Goal: Task Accomplishment & Management: Manage account settings

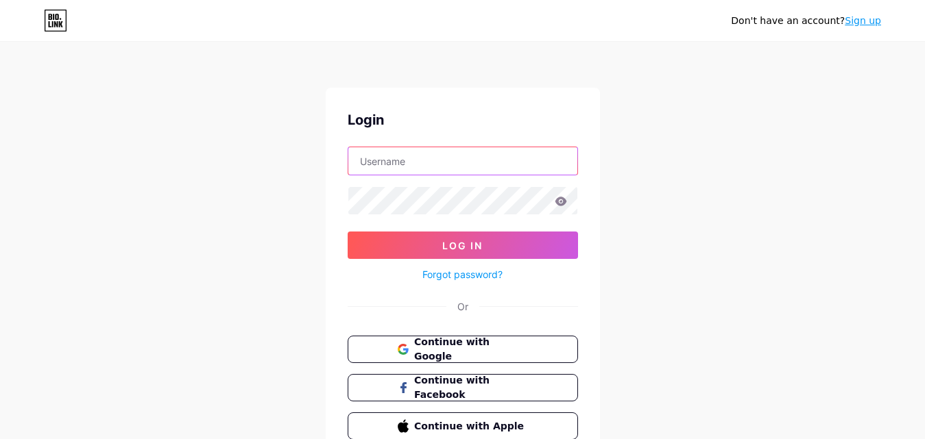
click at [477, 162] on input "text" at bounding box center [462, 160] width 229 height 27
type input "[EMAIL_ADDRESS][DOMAIN_NAME]"
click at [445, 186] on div at bounding box center [463, 200] width 230 height 29
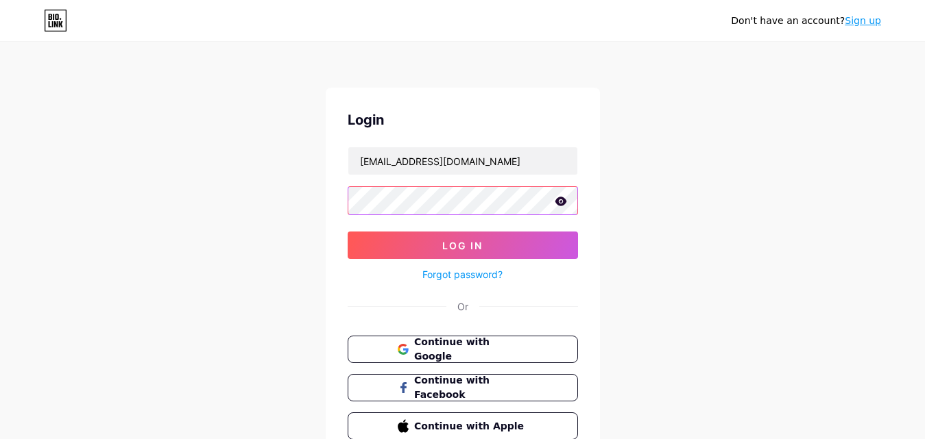
click at [348, 232] on button "Log In" at bounding box center [463, 245] width 230 height 27
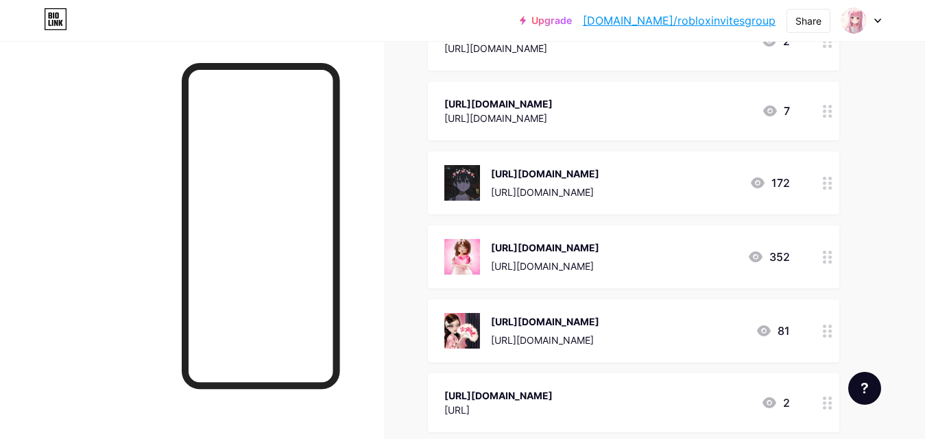
scroll to position [343, 0]
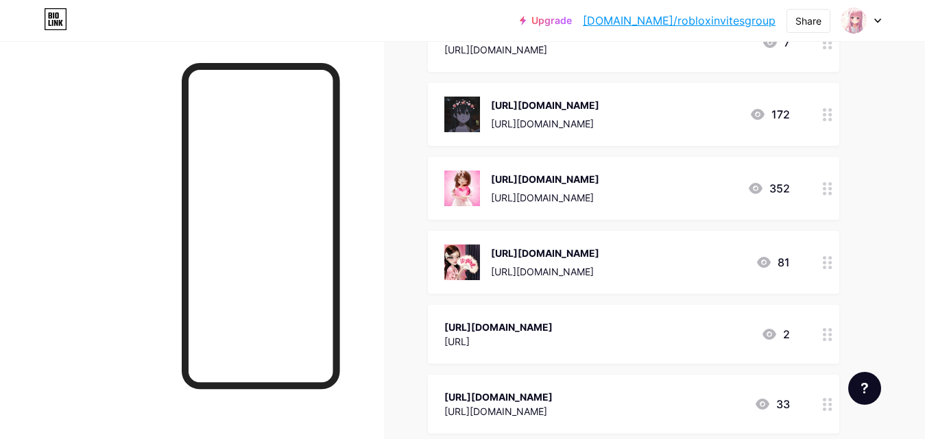
click at [836, 294] on div at bounding box center [827, 262] width 23 height 63
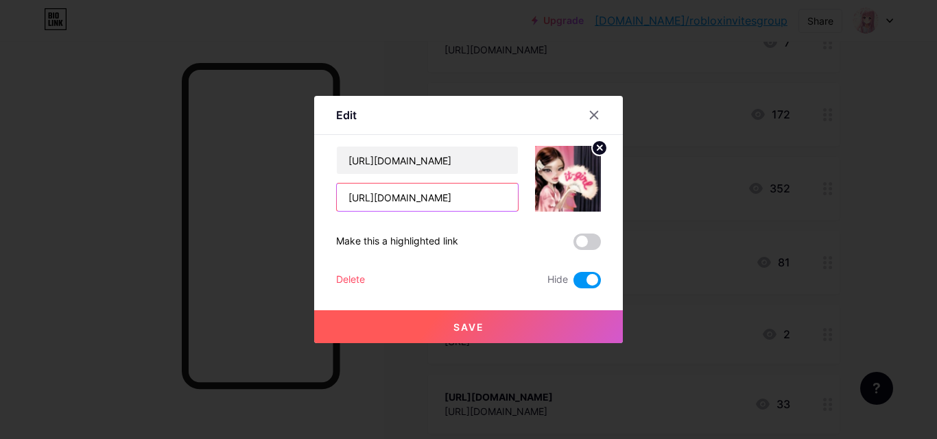
click at [444, 204] on input "[URL][DOMAIN_NAME]" at bounding box center [427, 197] width 181 height 27
drag, startPoint x: 595, startPoint y: 110, endPoint x: 602, endPoint y: 108, distance: 7.0
click at [595, 110] on icon at bounding box center [593, 115] width 11 height 11
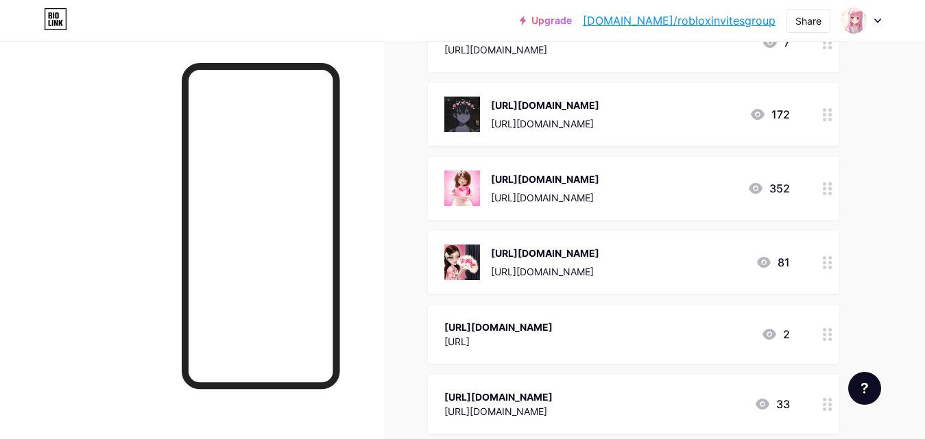
click at [836, 146] on div at bounding box center [827, 114] width 23 height 63
click at [828, 146] on div at bounding box center [827, 114] width 23 height 63
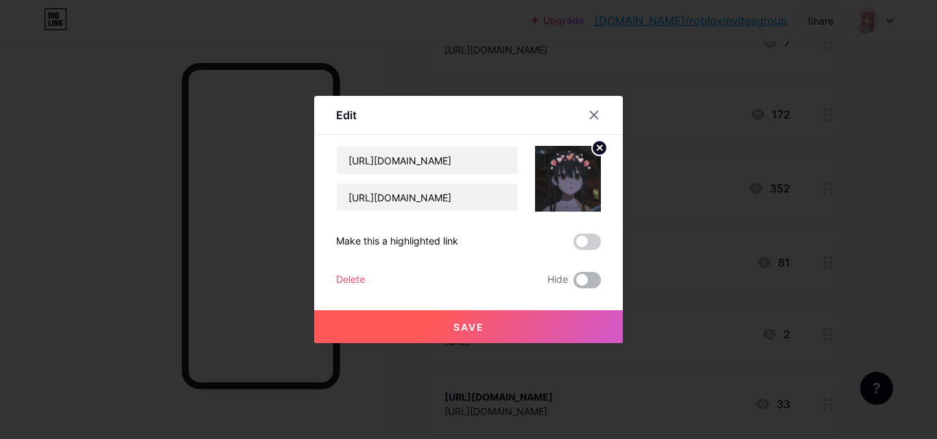
click at [585, 284] on span at bounding box center [586, 280] width 27 height 16
click at [573, 284] on input "checkbox" at bounding box center [573, 284] width 0 height 0
click at [568, 313] on button "Save" at bounding box center [468, 327] width 309 height 33
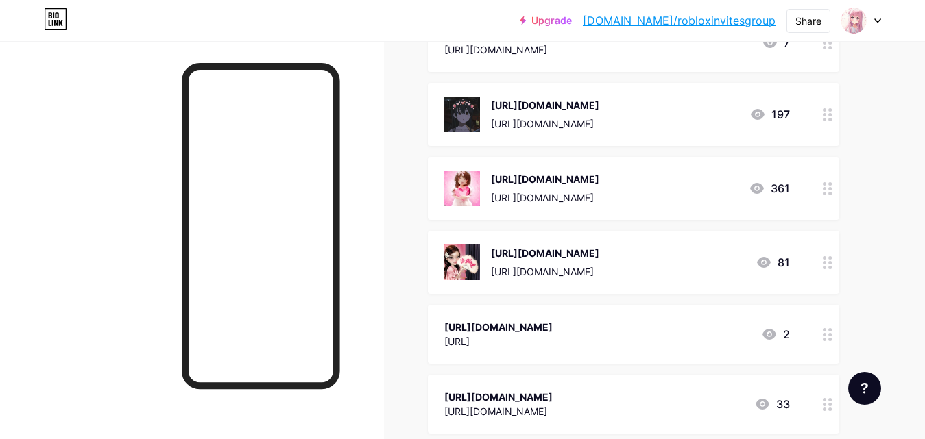
click at [831, 220] on div at bounding box center [827, 188] width 23 height 63
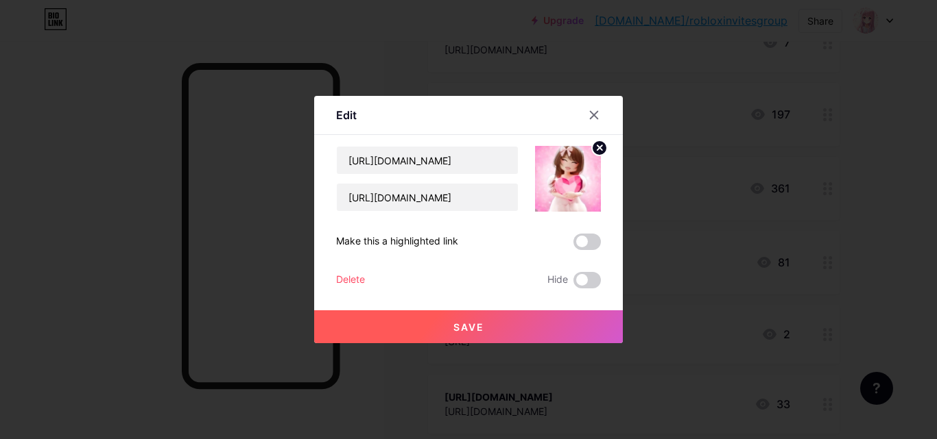
click at [868, 265] on div at bounding box center [468, 219] width 937 height 439
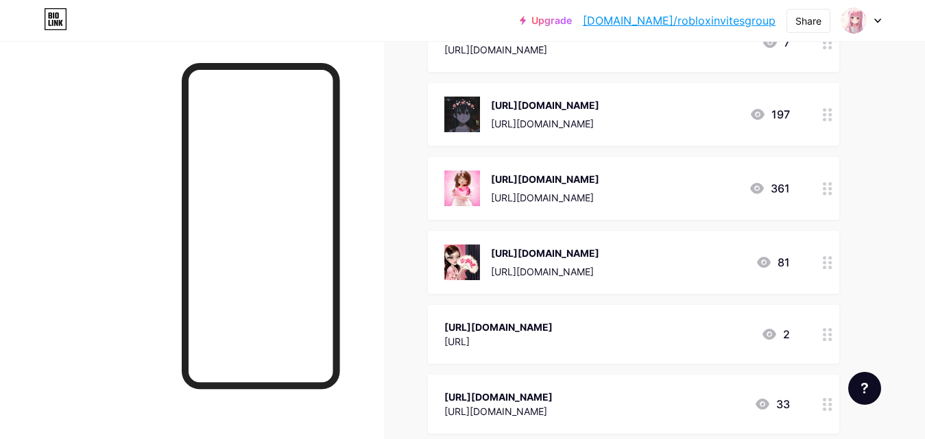
click at [826, 260] on circle at bounding box center [824, 257] width 3 height 3
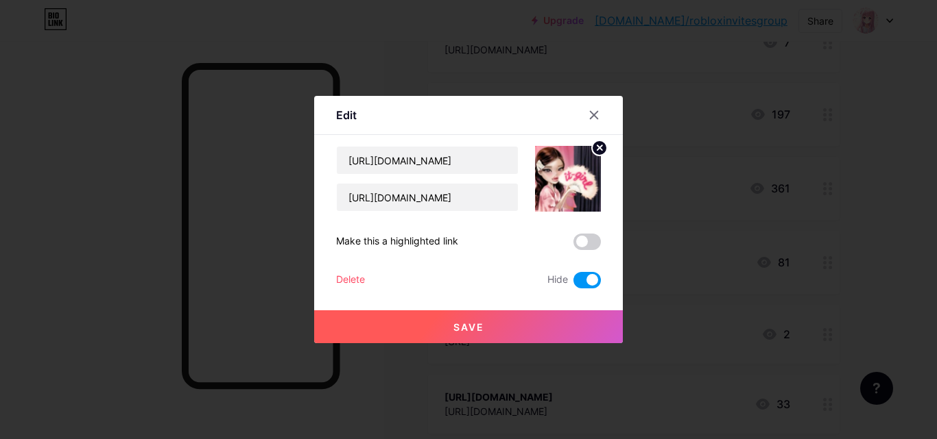
click at [924, 256] on div at bounding box center [468, 219] width 937 height 439
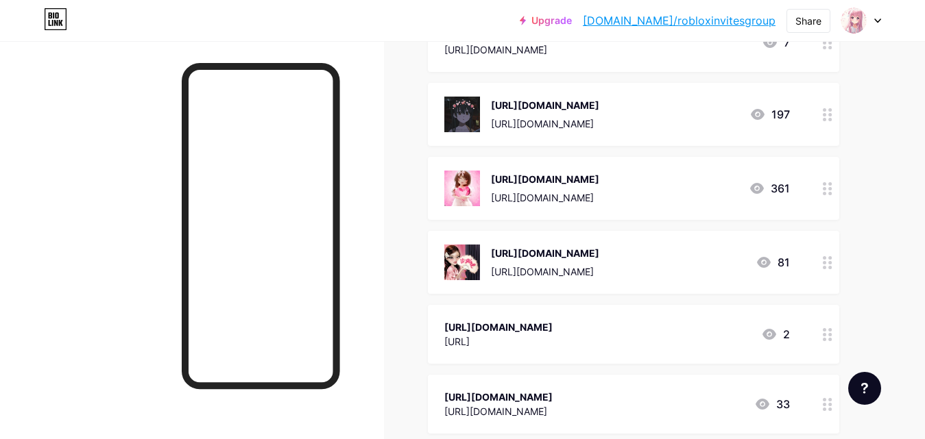
click at [830, 220] on div at bounding box center [827, 188] width 23 height 63
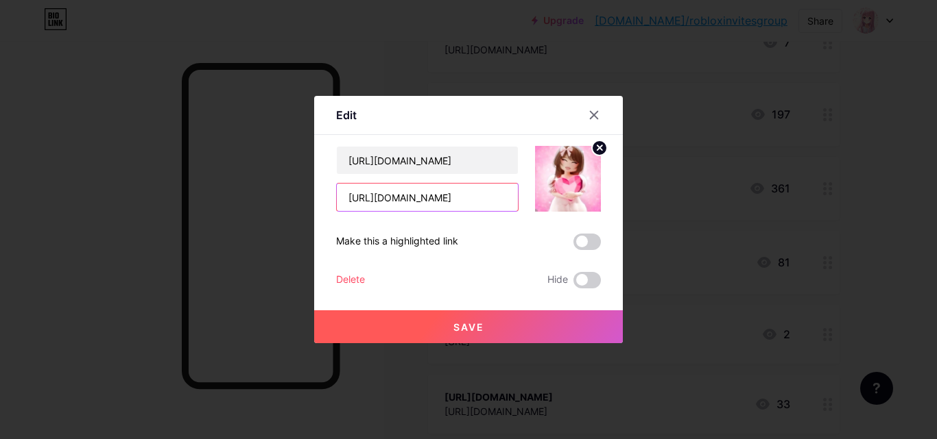
click at [451, 188] on input "[URL][DOMAIN_NAME]" at bounding box center [427, 197] width 181 height 27
click at [592, 110] on icon at bounding box center [593, 115] width 11 height 11
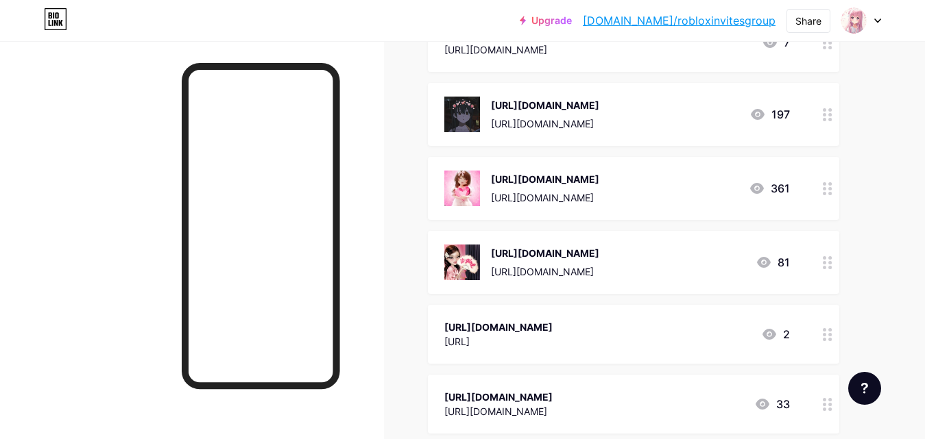
click at [708, 24] on link "[DOMAIN_NAME]/robloxinvitesgroup" at bounding box center [679, 20] width 193 height 16
click at [826, 121] on icon at bounding box center [828, 114] width 10 height 13
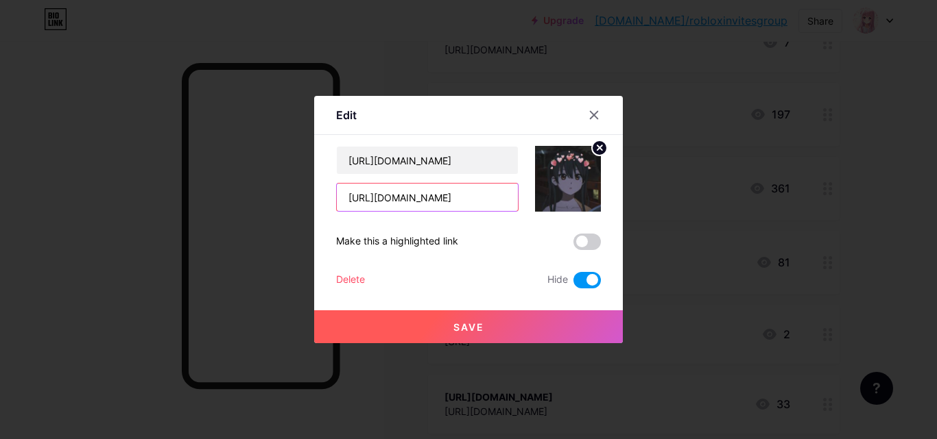
click at [423, 207] on input "[URL][DOMAIN_NAME]" at bounding box center [427, 197] width 181 height 27
click at [586, 280] on span at bounding box center [586, 280] width 27 height 16
click at [573, 284] on input "checkbox" at bounding box center [573, 284] width 0 height 0
click at [542, 312] on button "Save" at bounding box center [468, 327] width 309 height 33
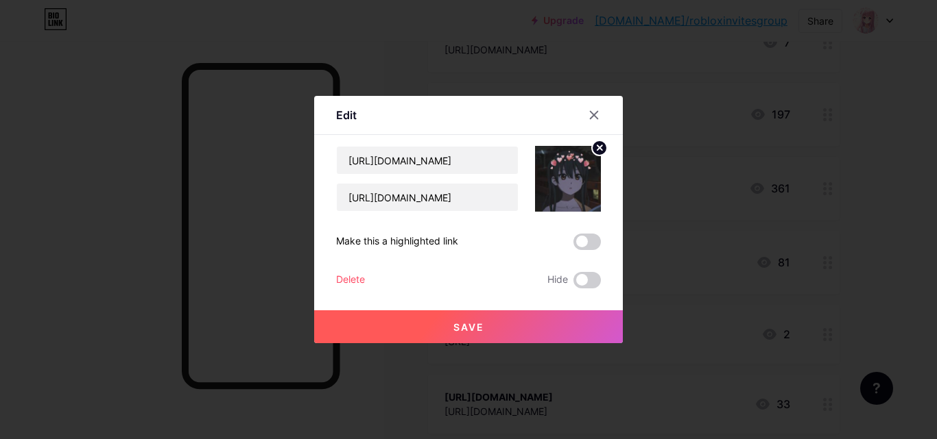
click at [542, 312] on button "Save" at bounding box center [468, 327] width 309 height 33
click at [868, 189] on div at bounding box center [468, 219] width 937 height 439
